Goal: Navigation & Orientation: Understand site structure

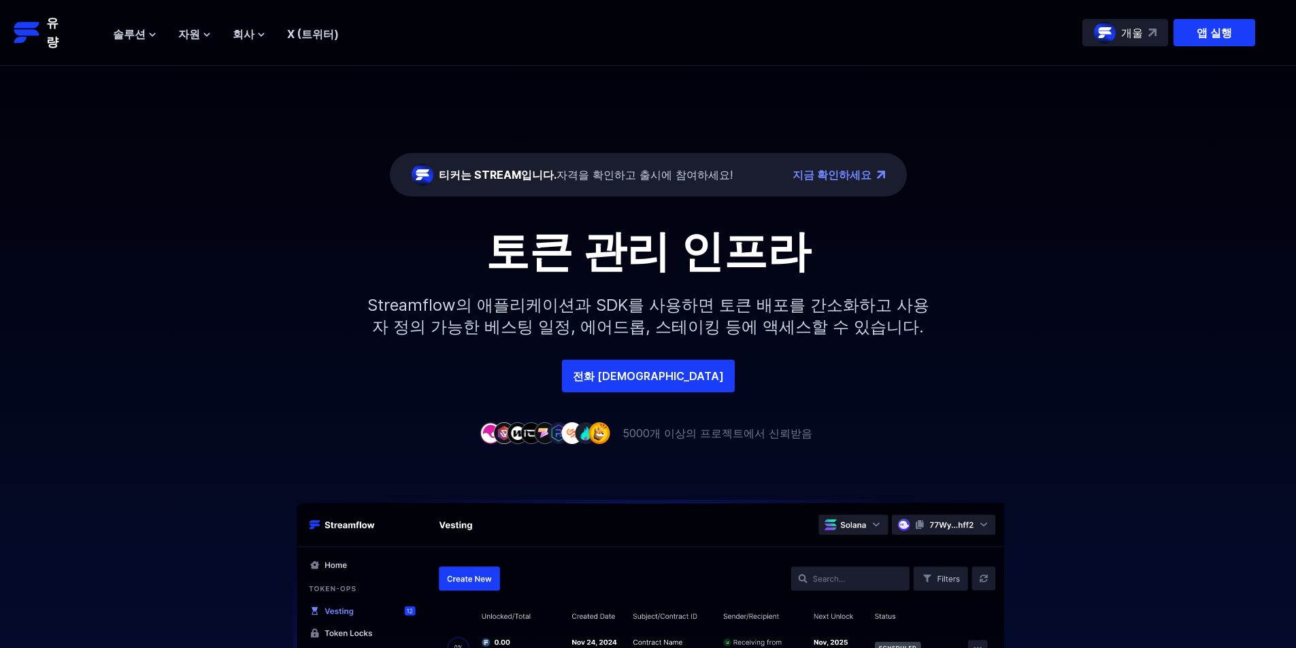
click at [535, 182] on div "티커는 STREAM입니다. 자격을 확인하고 출시에 참여하세요!" at bounding box center [586, 175] width 294 height 16
click at [545, 175] on font "티커는 STREAM입니다." at bounding box center [498, 175] width 118 height 14
click at [1276, 608] on div "Open Intercom Messenger" at bounding box center [1266, 619] width 36 height 36
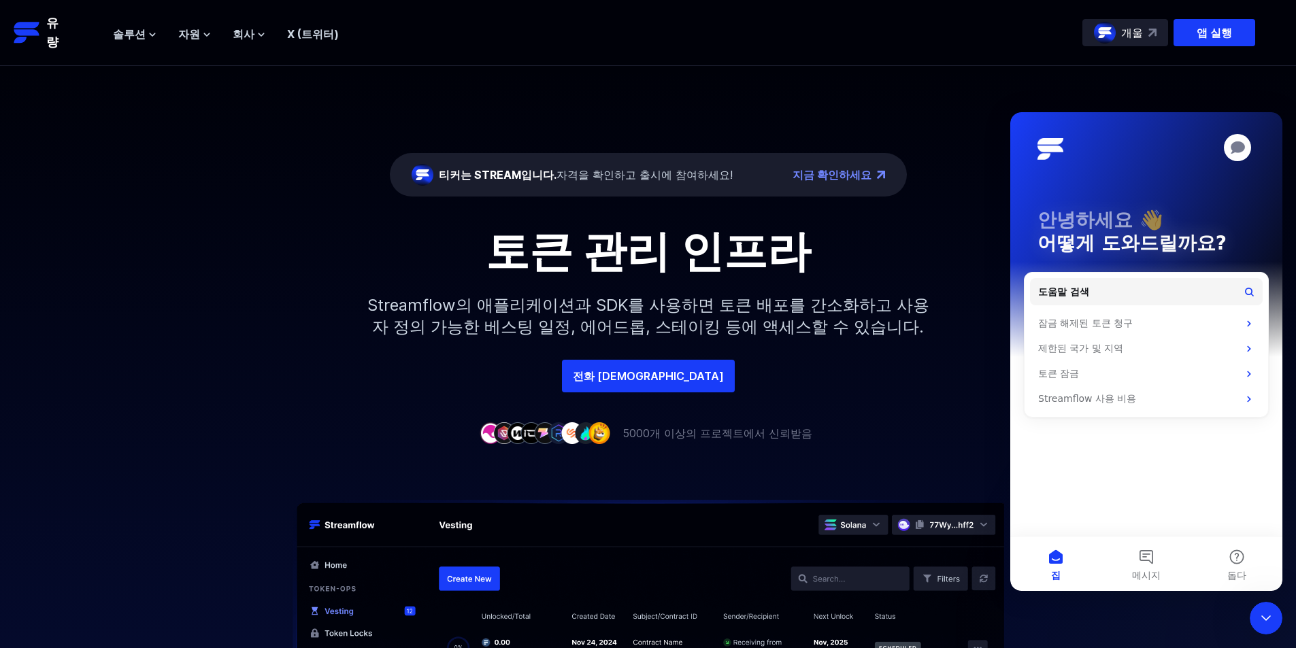
click at [876, 391] on div "전화 [DEMOGRAPHIC_DATA]" at bounding box center [648, 376] width 1296 height 33
click at [1030, 52] on header "유량 앱 실행 개울 솔루션 개요 Streamflow는 팀이 재정을 관리할 수 있는 올인원 토큰 배포 플랫폼을 제공합니다. 귀하의 요구 사항에 …" at bounding box center [648, 33] width 1296 height 66
click at [1273, 616] on icon "인터콤 메신저 닫기" at bounding box center [1266, 618] width 16 height 16
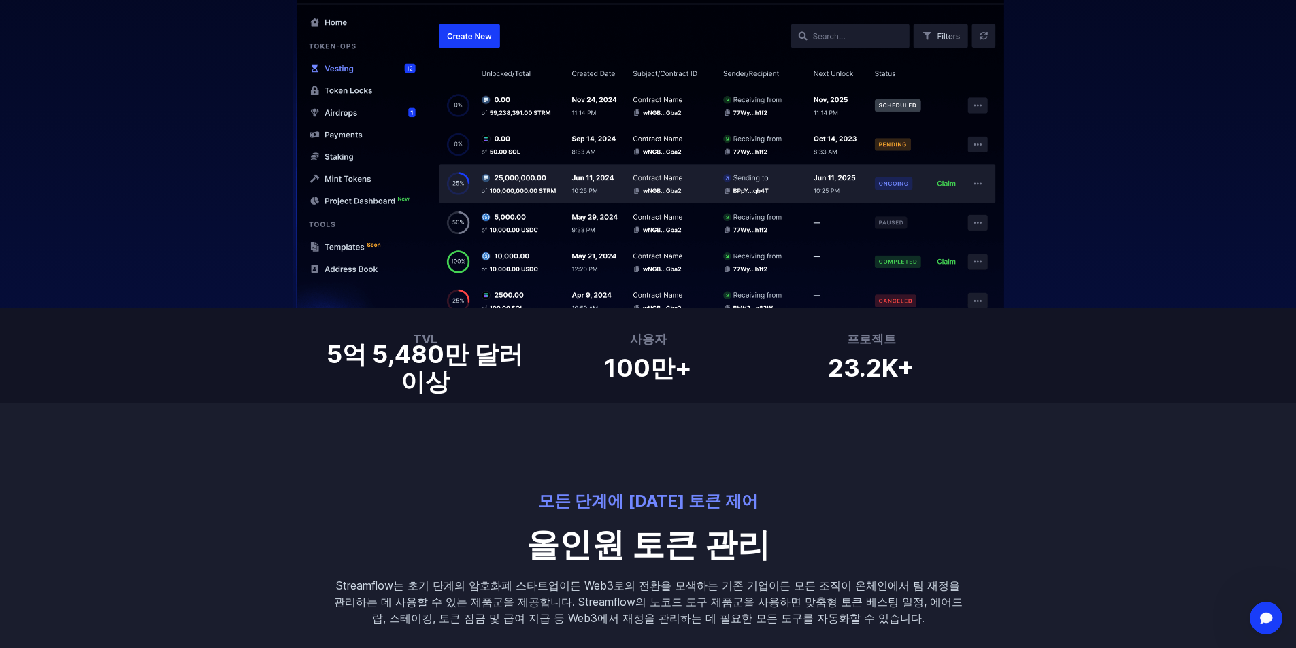
scroll to position [544, 0]
click at [331, 65] on img at bounding box center [648, 131] width 871 height 351
click at [371, 71] on img at bounding box center [648, 131] width 871 height 351
click at [416, 68] on img at bounding box center [648, 131] width 871 height 351
drag, startPoint x: 357, startPoint y: 131, endPoint x: 350, endPoint y: 135, distance: 7.9
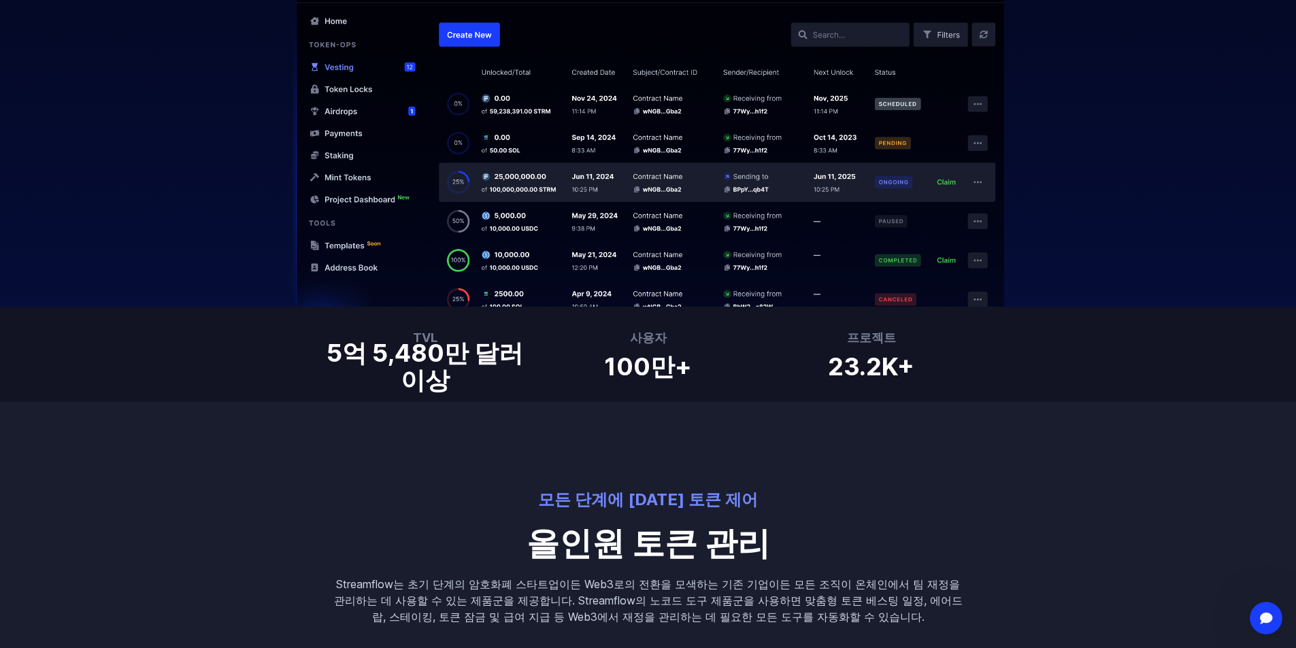
click at [356, 131] on img at bounding box center [648, 131] width 871 height 351
click at [350, 135] on img at bounding box center [648, 131] width 871 height 351
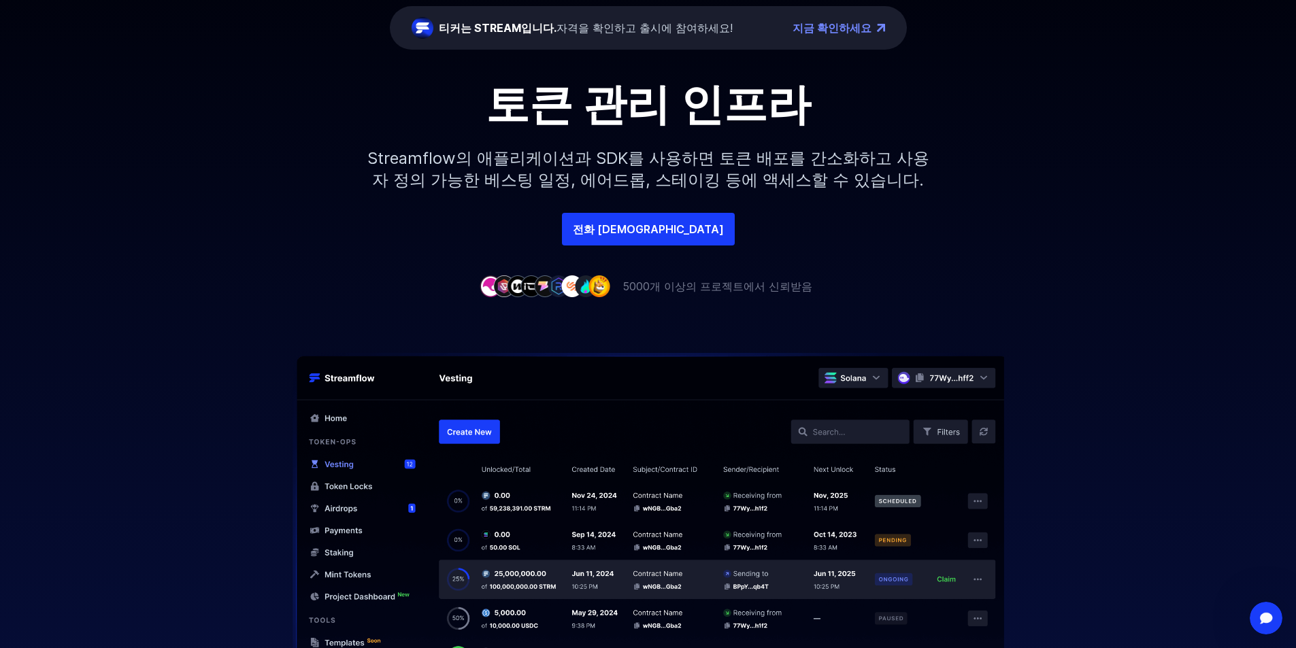
scroll to position [0, 0]
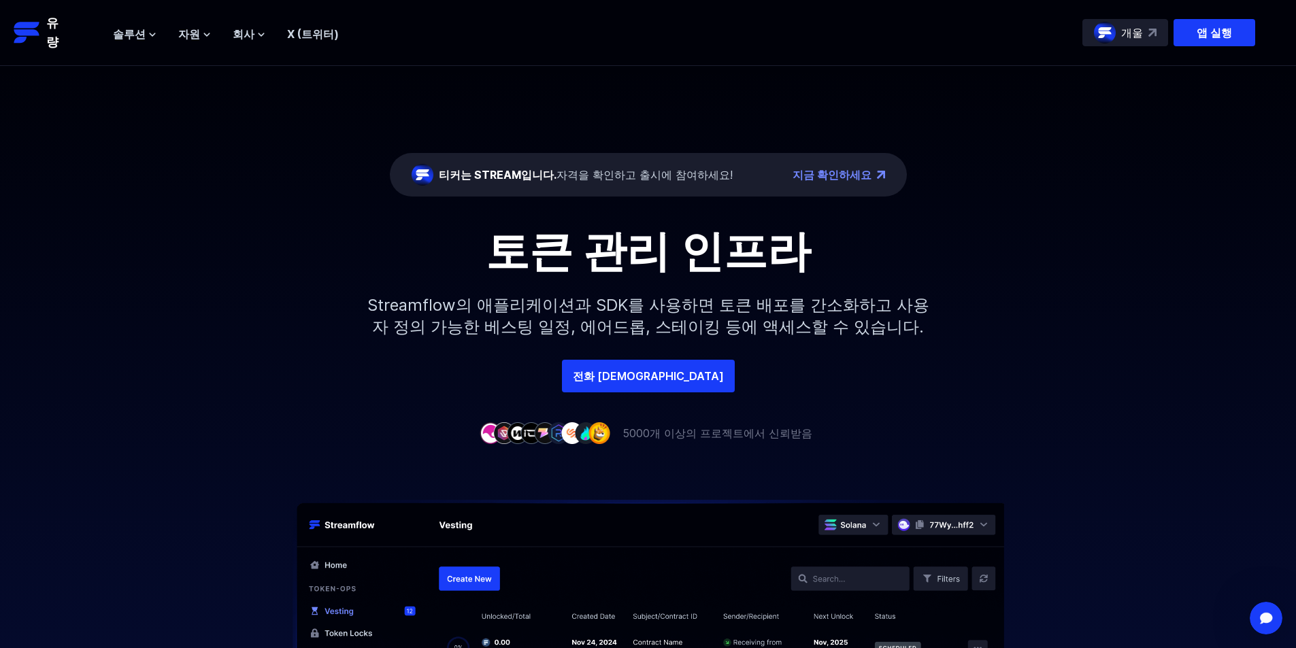
click at [659, 173] on font "자격을 확인하고 출시에 참여하세요!" at bounding box center [644, 175] width 176 height 14
click at [495, 181] on font "티커는 STREAM입니다." at bounding box center [498, 175] width 118 height 14
click at [488, 173] on font "티커는 STREAM입니다." at bounding box center [498, 175] width 118 height 14
drag, startPoint x: 188, startPoint y: 33, endPoint x: 111, endPoint y: 36, distance: 76.9
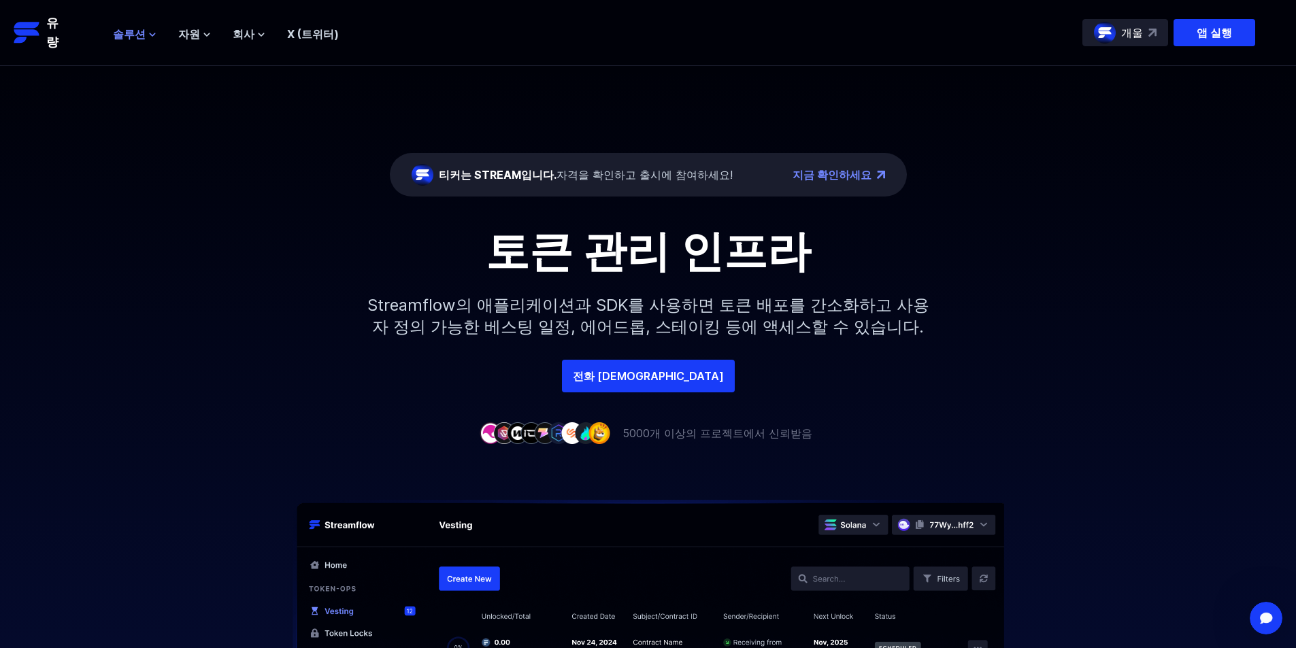
click at [127, 34] on font "솔루션" at bounding box center [129, 34] width 33 height 14
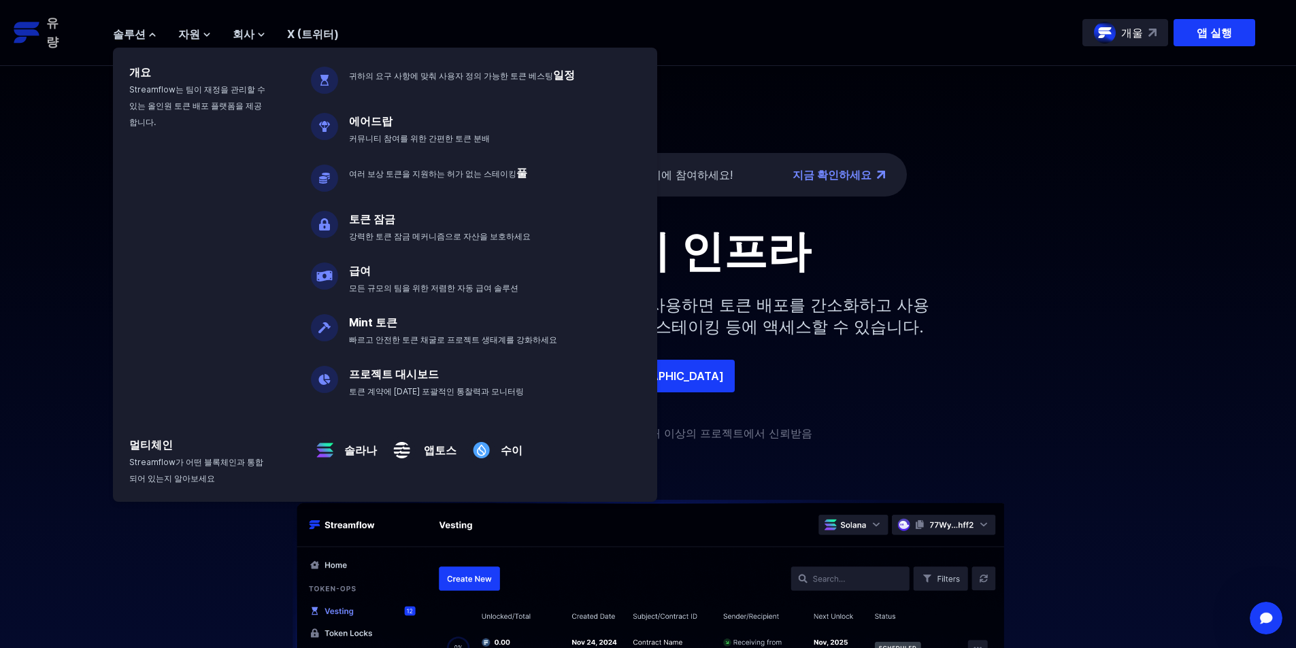
click at [53, 31] on p "유량" at bounding box center [53, 33] width 15 height 38
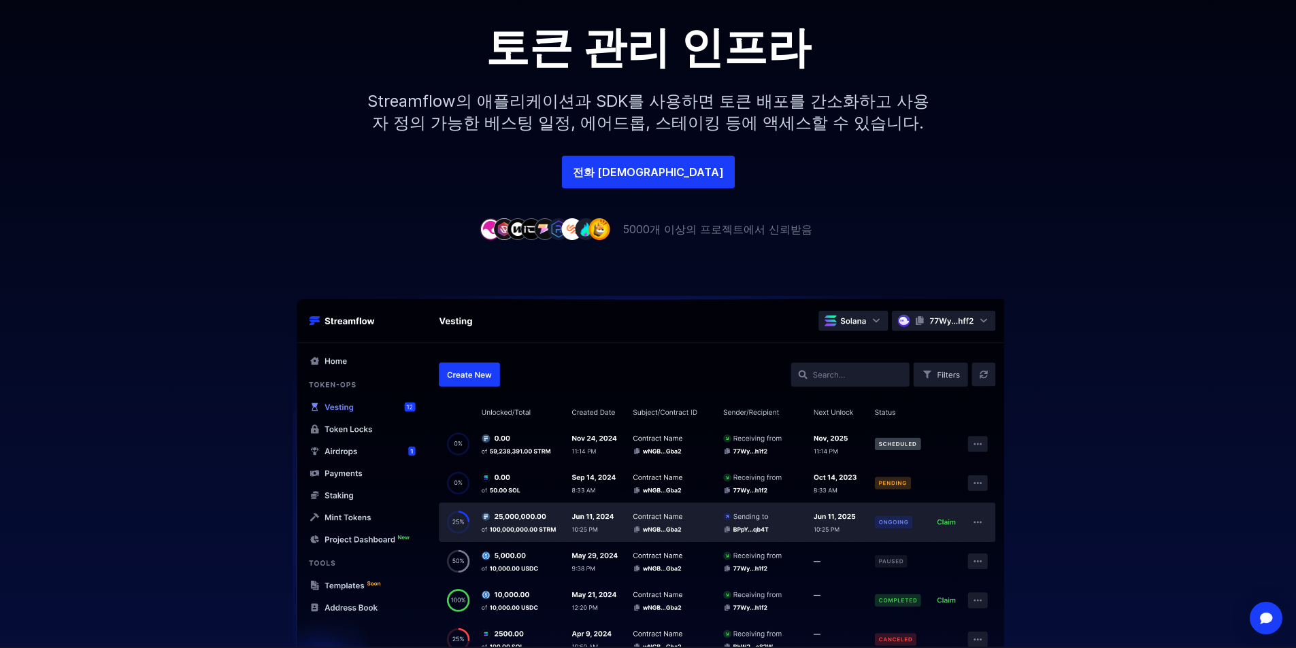
click at [456, 323] on img at bounding box center [648, 471] width 871 height 351
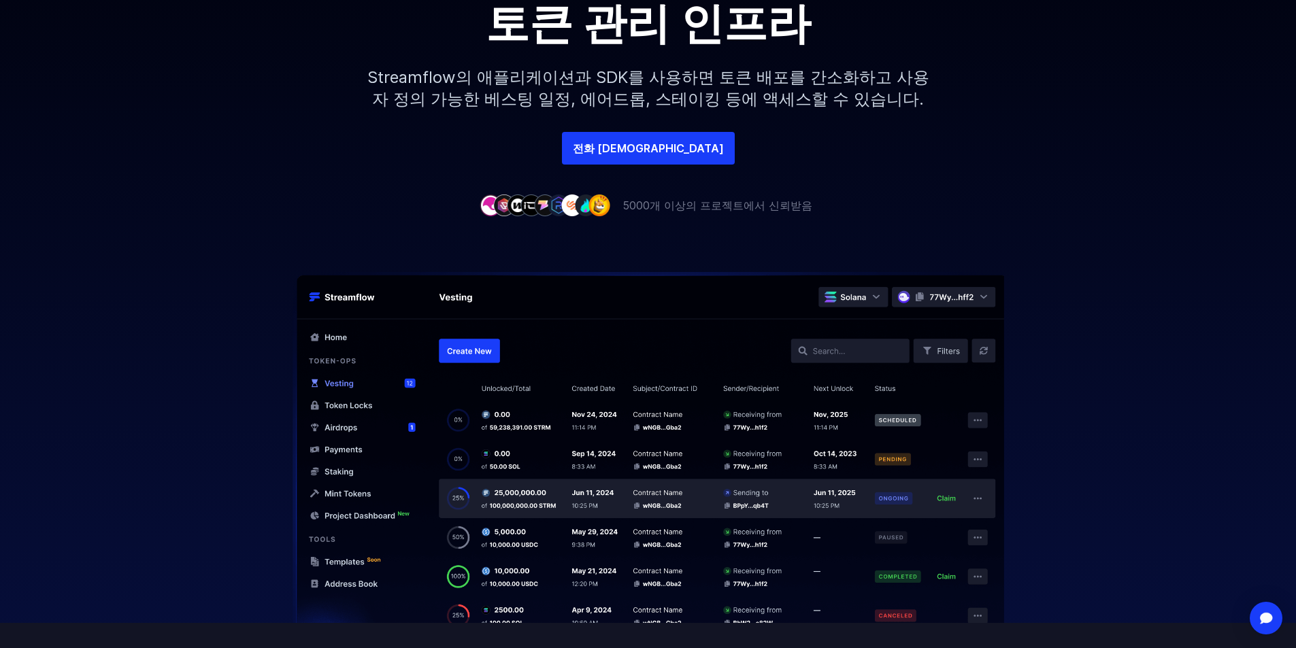
scroll to position [68, 0]
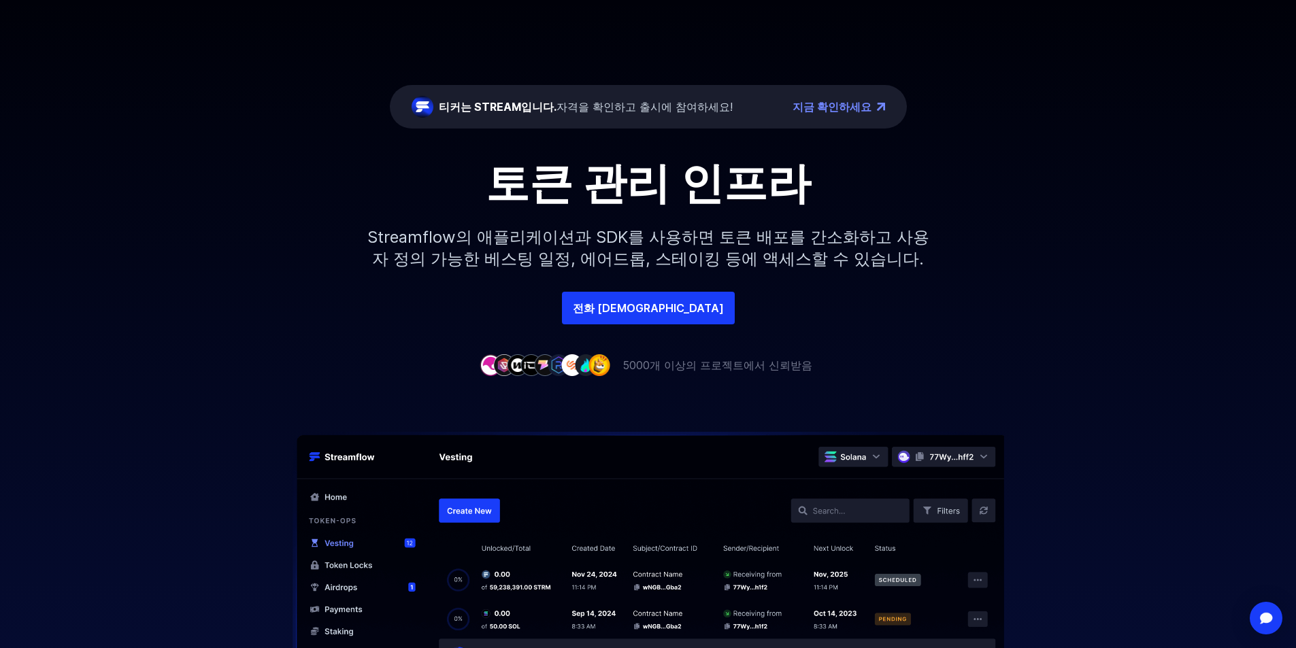
drag, startPoint x: 688, startPoint y: 365, endPoint x: 689, endPoint y: 265, distance: 100.0
click at [688, 366] on font "5000개 이상의 프로젝트에서 신뢰받음" at bounding box center [717, 365] width 190 height 14
click at [471, 505] on img at bounding box center [648, 607] width 871 height 351
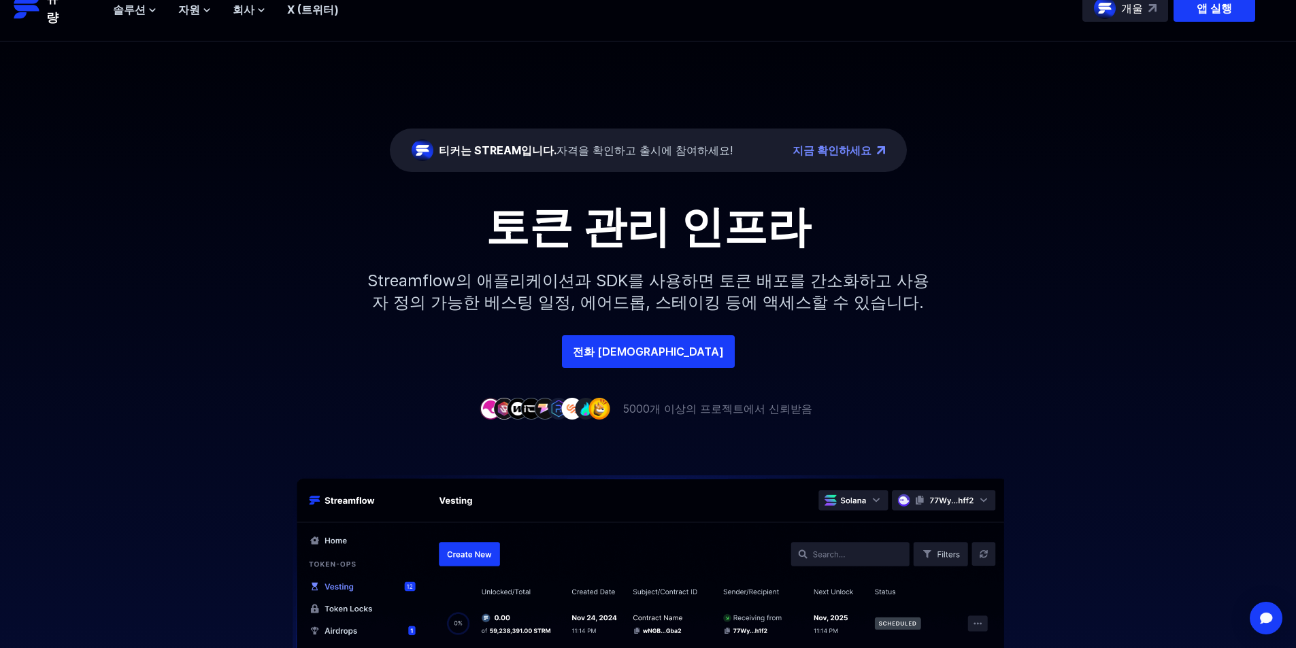
click at [471, 505] on img at bounding box center [648, 650] width 871 height 351
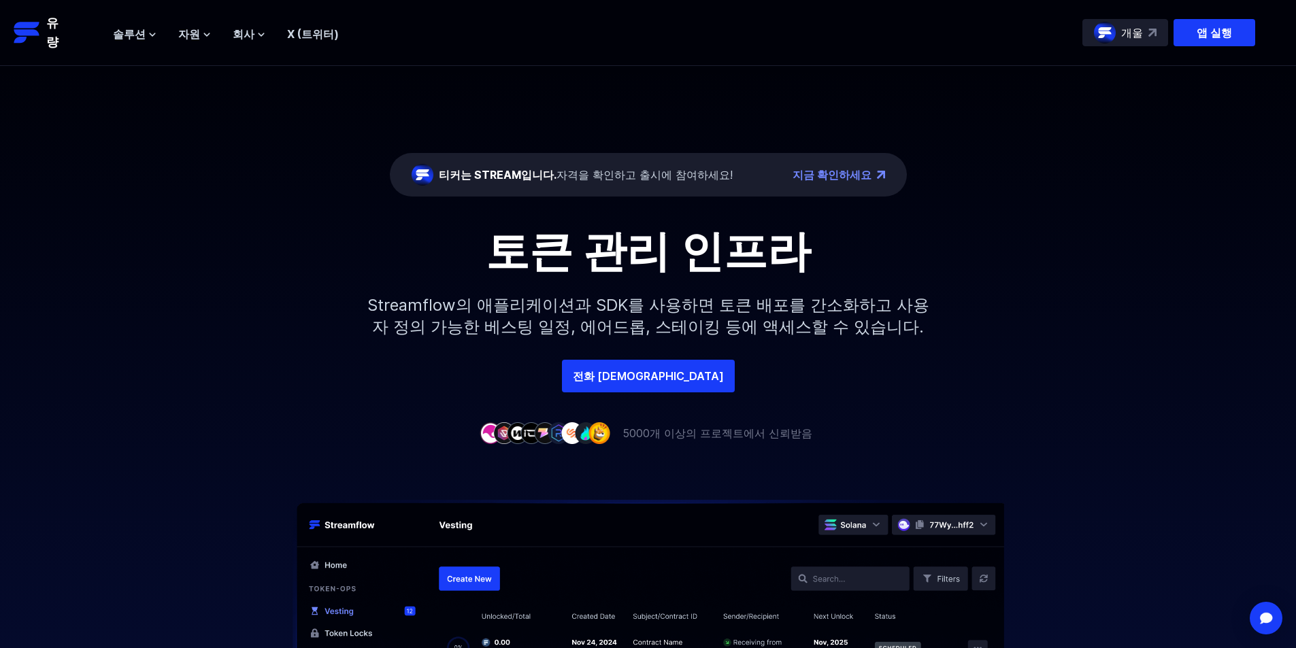
drag, startPoint x: 473, startPoint y: 575, endPoint x: 463, endPoint y: 515, distance: 61.4
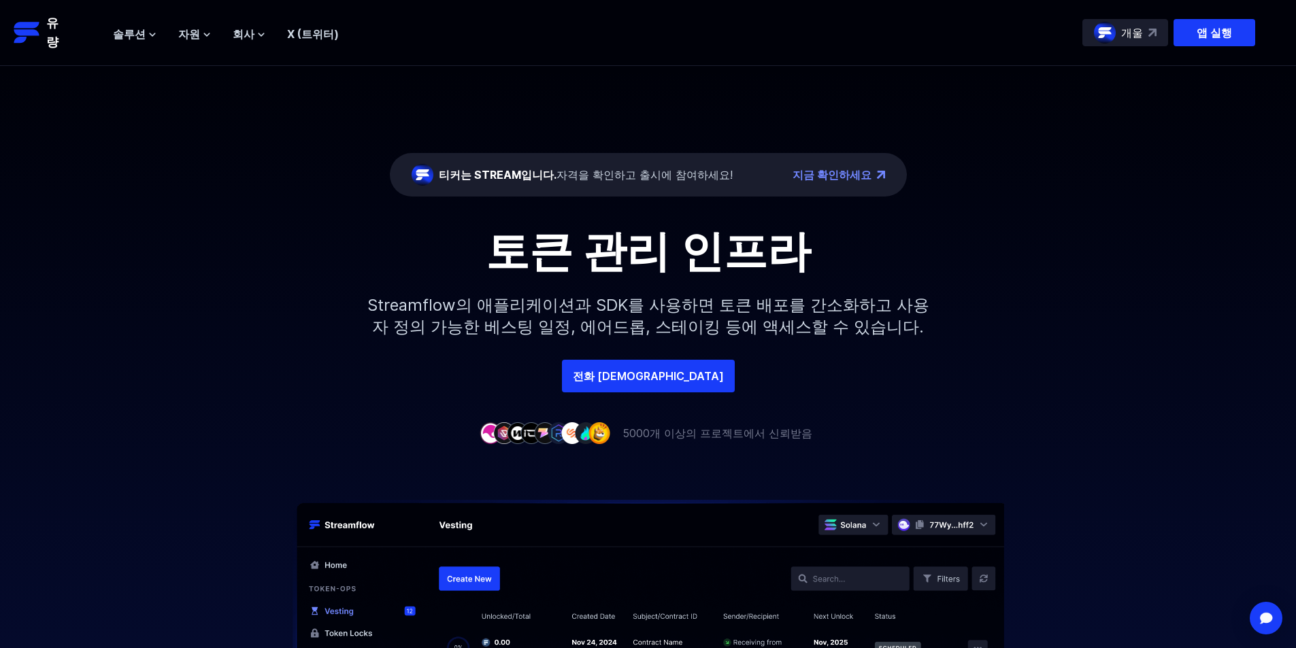
drag, startPoint x: 864, startPoint y: 577, endPoint x: 964, endPoint y: 583, distance: 100.8
click at [1143, 33] on div "개울" at bounding box center [1125, 32] width 86 height 27
